Goal: Task Accomplishment & Management: Manage account settings

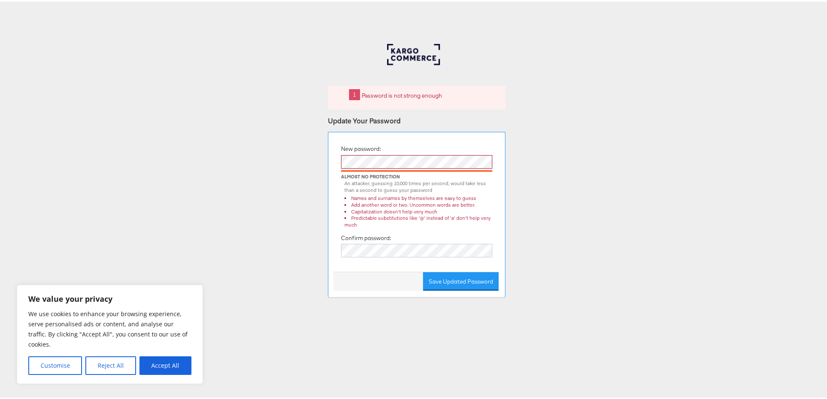
click at [328, 164] on div "New password: Almost No Protection An attacker, guessing 10,000 times per secon…" at bounding box center [417, 212] width 178 height 165
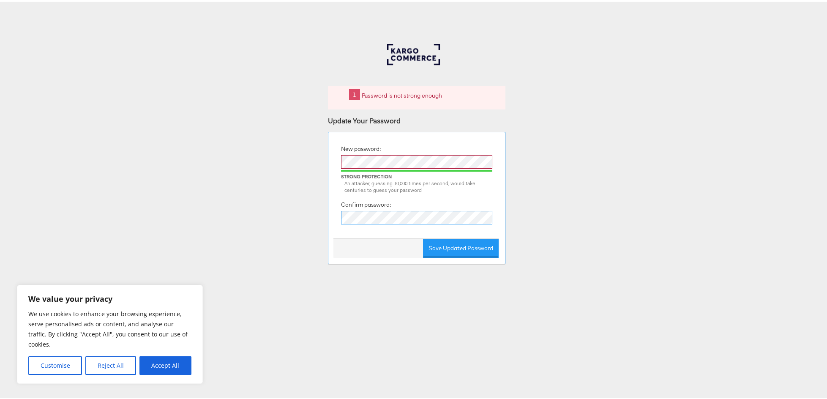
click at [423, 237] on button "Save Updated Password" at bounding box center [461, 246] width 76 height 19
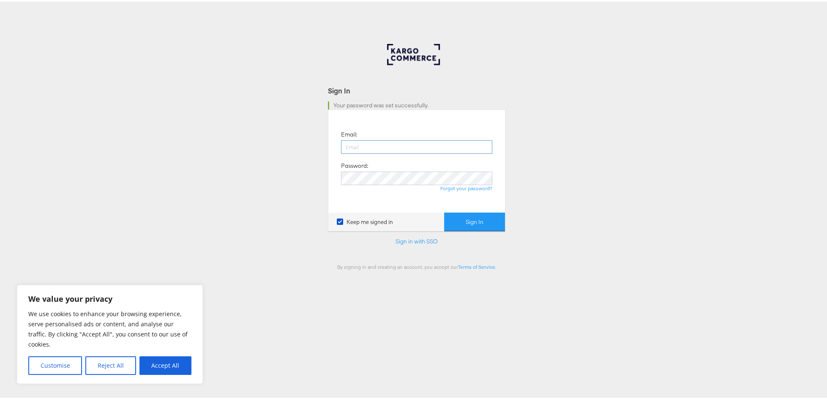
click at [356, 144] on input "email" at bounding box center [416, 146] width 151 height 14
type input "[PERSON_NAME][EMAIL_ADDRESS][DOMAIN_NAME]"
click at [444, 211] on button "Sign In" at bounding box center [474, 220] width 61 height 19
